Goal: Transaction & Acquisition: Purchase product/service

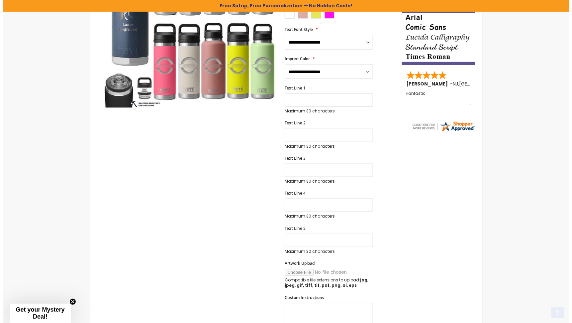
scroll to position [259, 0]
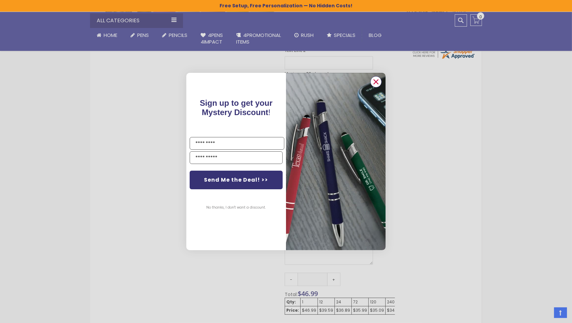
click at [379, 79] on circle "Close dialog" at bounding box center [376, 82] width 10 height 10
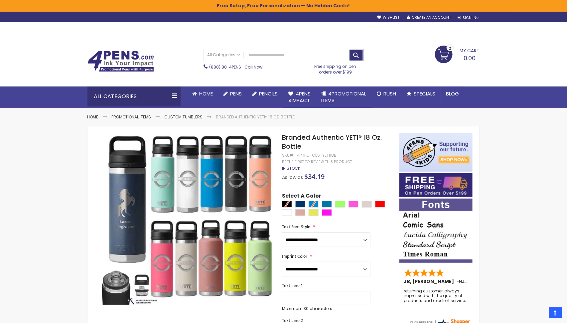
scroll to position [0, 0]
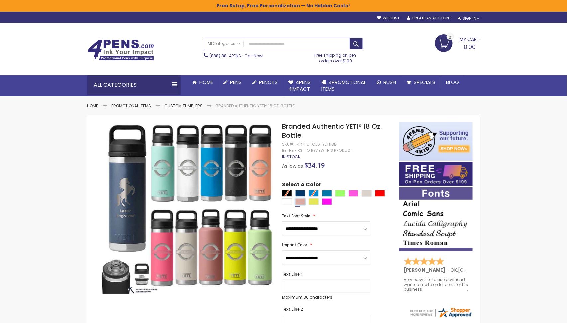
click at [300, 201] on div "Peach" at bounding box center [300, 201] width 10 height 7
type input "****"
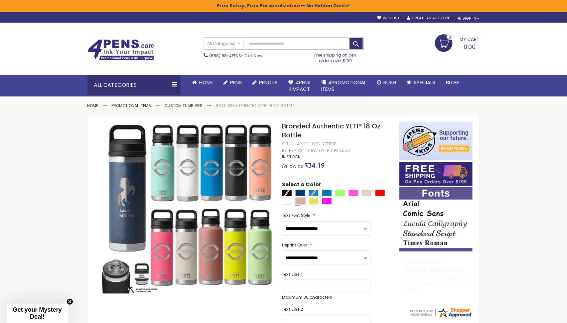
click at [298, 203] on div "Peach" at bounding box center [300, 201] width 10 height 7
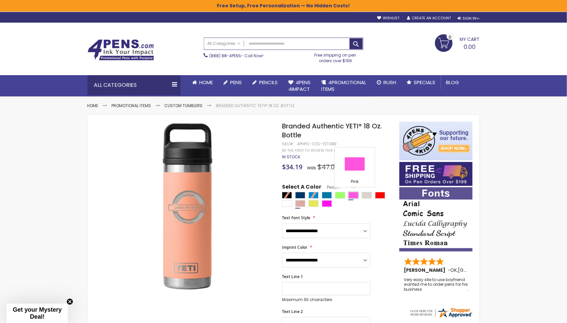
click at [355, 195] on div "Pink" at bounding box center [353, 195] width 10 height 7
type input "****"
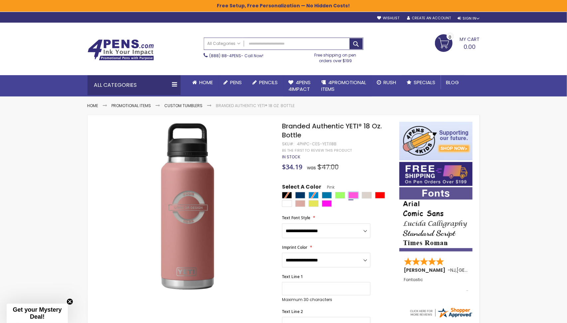
scroll to position [3, 0]
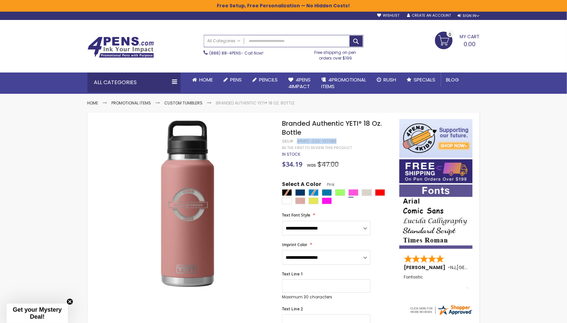
drag, startPoint x: 334, startPoint y: 142, endPoint x: 297, endPoint y: 143, distance: 37.6
click at [297, 143] on div "4PHPC-CES-YETI18B" at bounding box center [317, 141] width 40 height 5
copy div "4PHPC-CES-YETI18B"
